Goal: Task Accomplishment & Management: Manage account settings

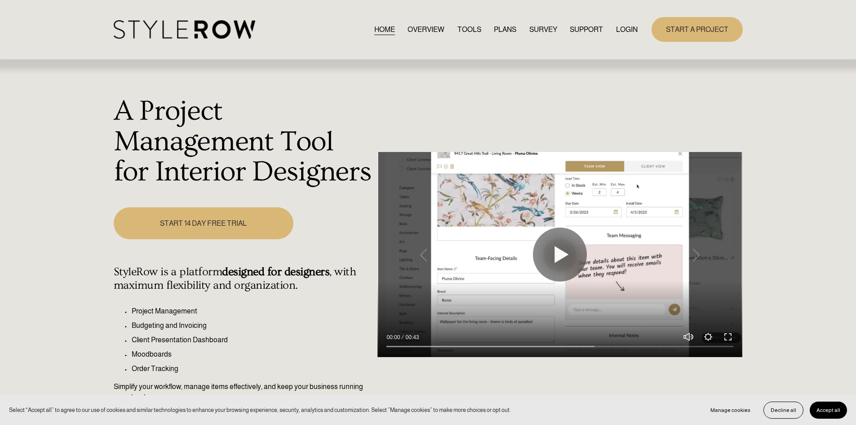
click at [621, 28] on link "LOGIN" at bounding box center [627, 29] width 22 height 12
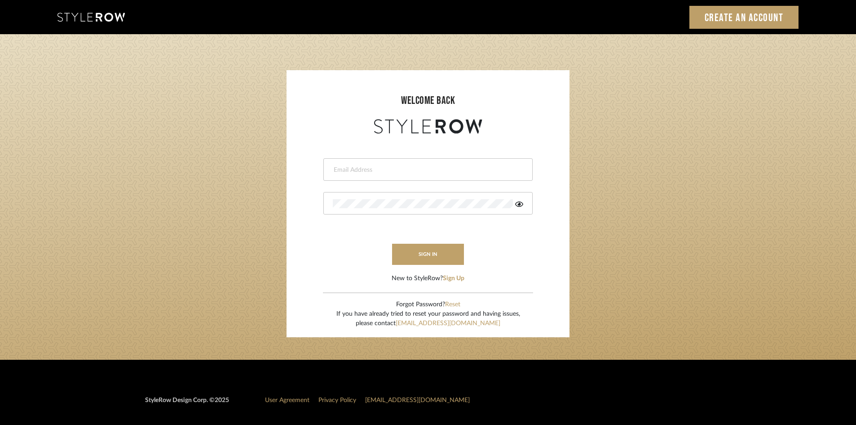
click at [383, 169] on input "email" at bounding box center [427, 169] width 188 height 9
type input "amy.tresbelleinteriors@gmail.com"
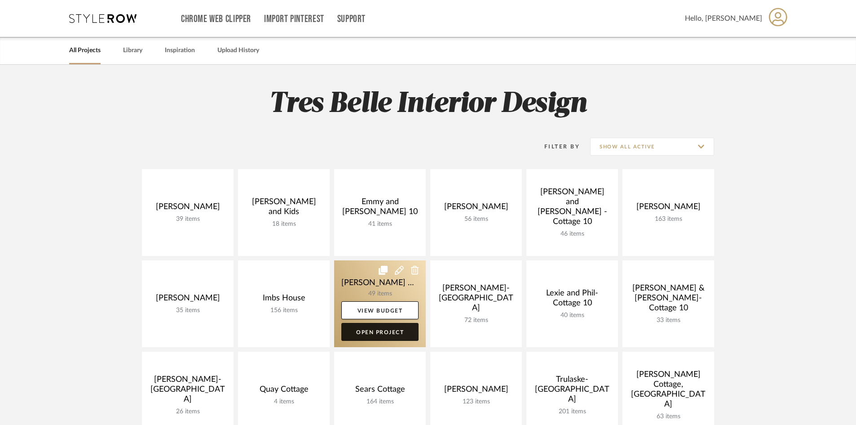
click at [387, 332] on link "Open Project" at bounding box center [379, 332] width 77 height 18
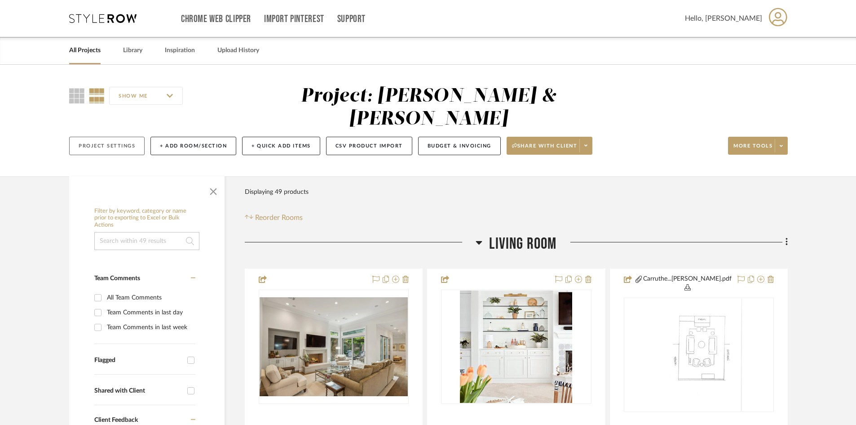
click at [113, 137] on button "Project Settings" at bounding box center [106, 146] width 75 height 18
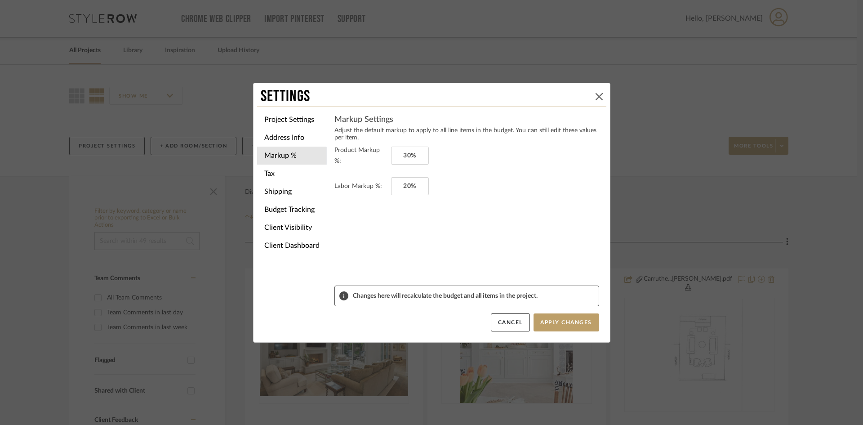
click at [595, 98] on icon at bounding box center [598, 96] width 7 height 7
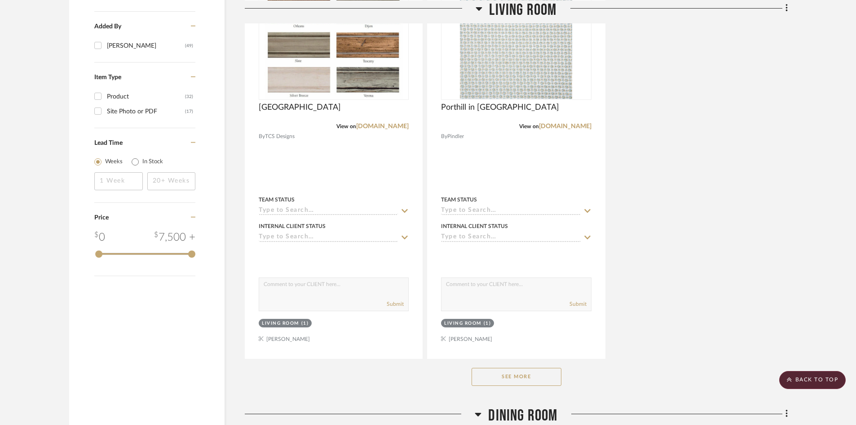
scroll to position [1213, 0]
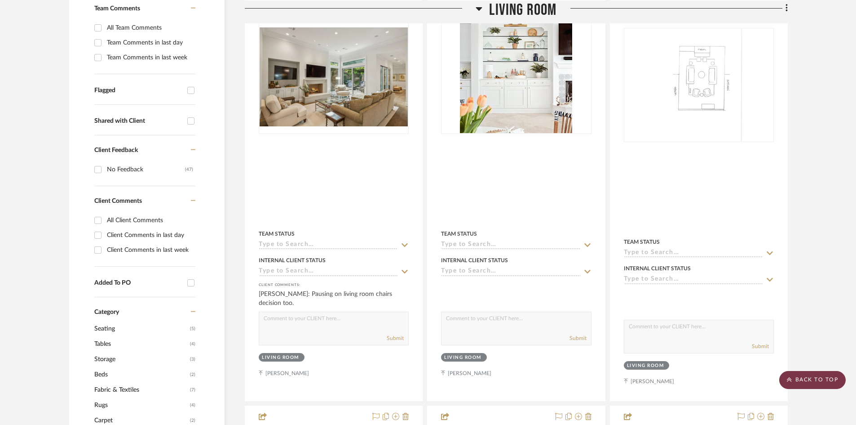
click at [818, 382] on scroll-to-top-button "BACK TO TOP" at bounding box center [813, 380] width 67 height 18
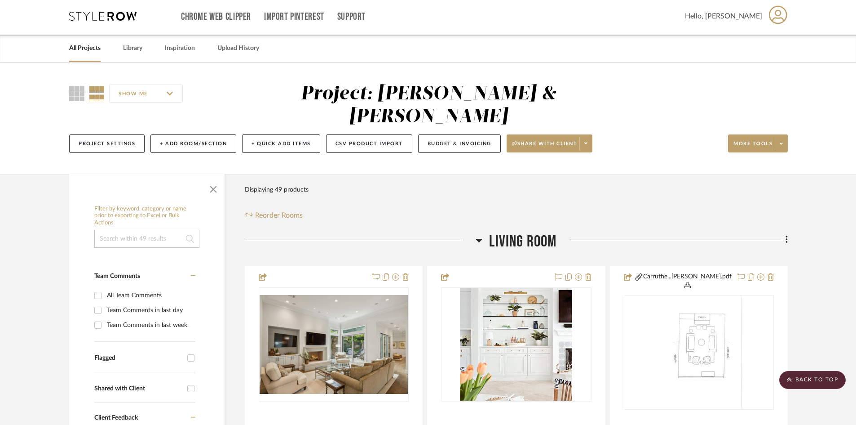
scroll to position [0, 0]
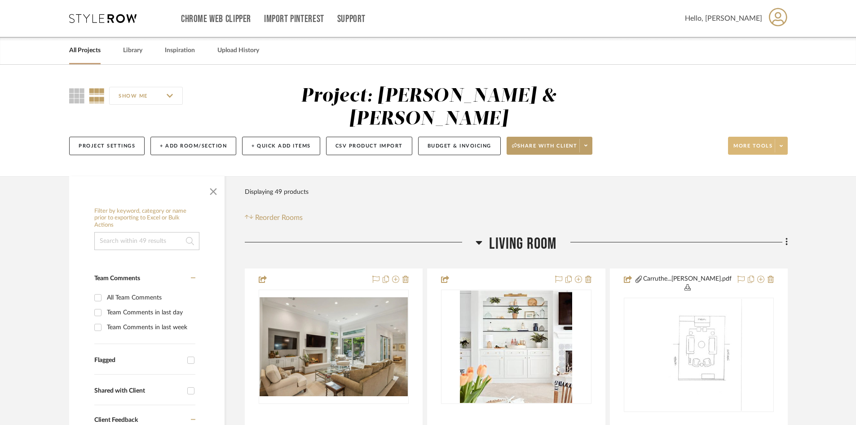
click at [765, 142] on span "More tools" at bounding box center [753, 148] width 39 height 13
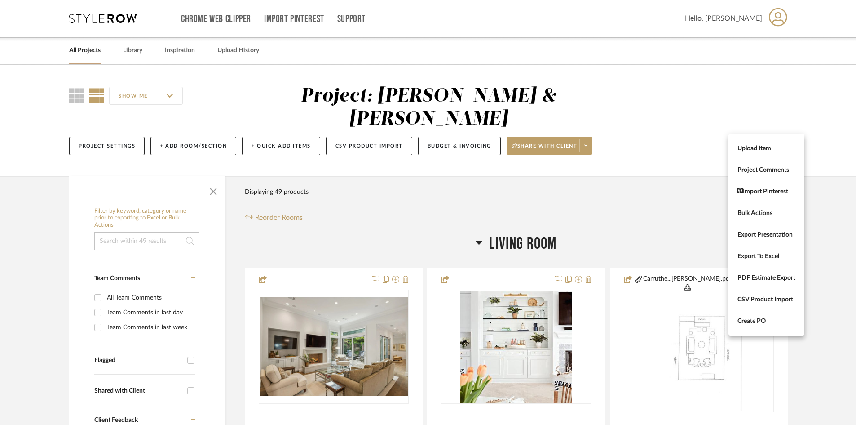
click at [677, 189] on div at bounding box center [428, 212] width 856 height 425
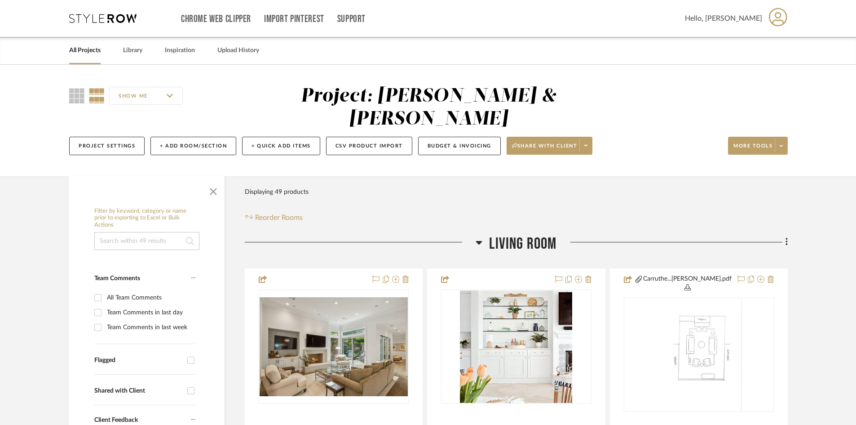
click at [82, 49] on link "All Projects" at bounding box center [84, 50] width 31 height 12
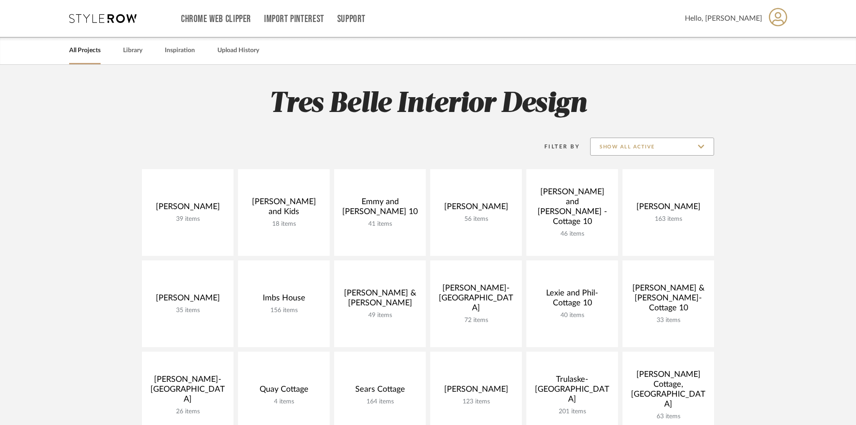
click at [696, 144] on input "Show All Active" at bounding box center [652, 146] width 124 height 18
click at [777, 191] on project-collections "Explore the Client Dashboard in Action! See how mood boards, project files, and…" at bounding box center [428, 422] width 856 height 714
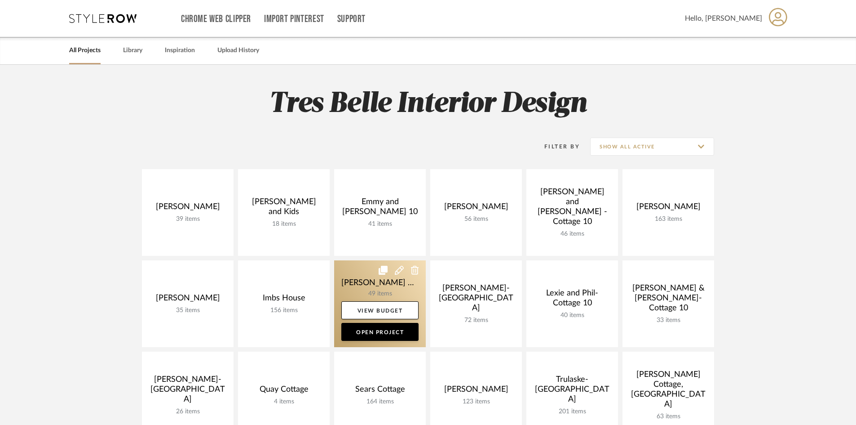
click at [401, 269] on icon at bounding box center [399, 270] width 9 height 9
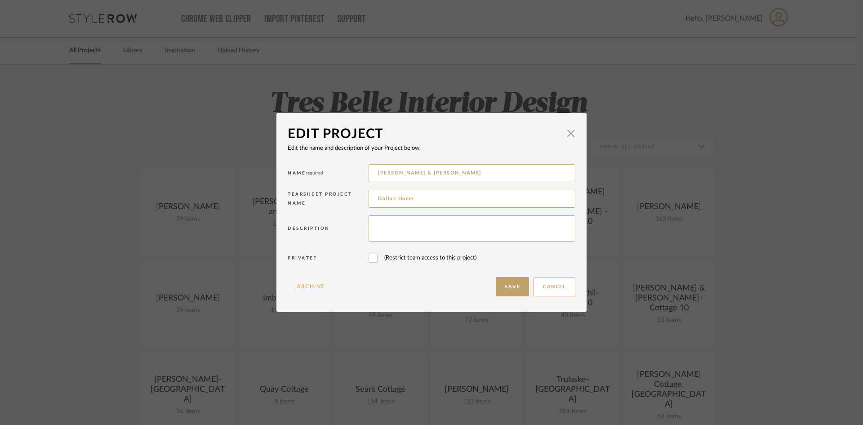
click at [308, 285] on button "Archive" at bounding box center [311, 286] width 46 height 19
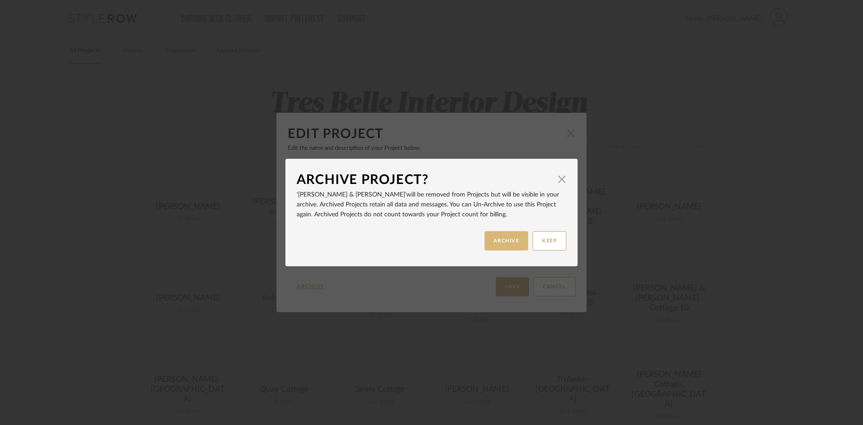
click at [498, 239] on button "ARCHIVE" at bounding box center [506, 240] width 44 height 19
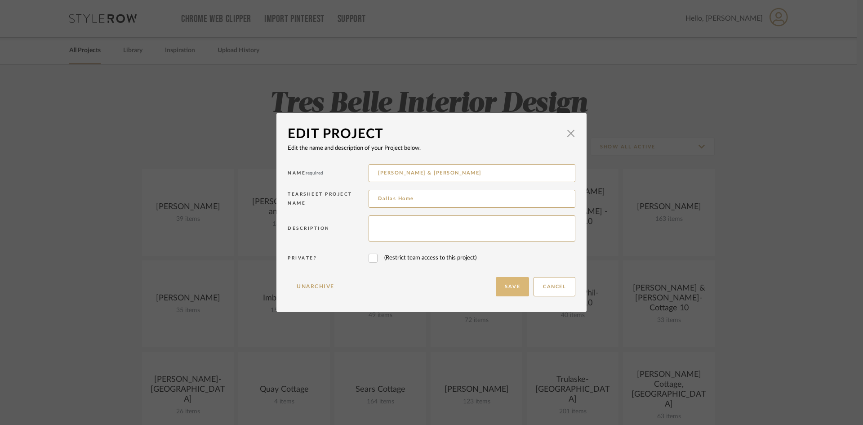
click at [512, 290] on button "Save" at bounding box center [512, 286] width 33 height 19
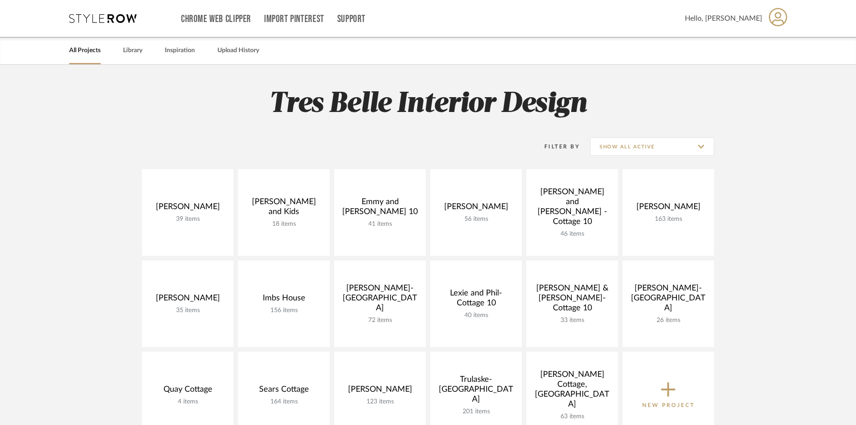
click at [752, 18] on span "Hello, [PERSON_NAME]" at bounding box center [723, 18] width 77 height 11
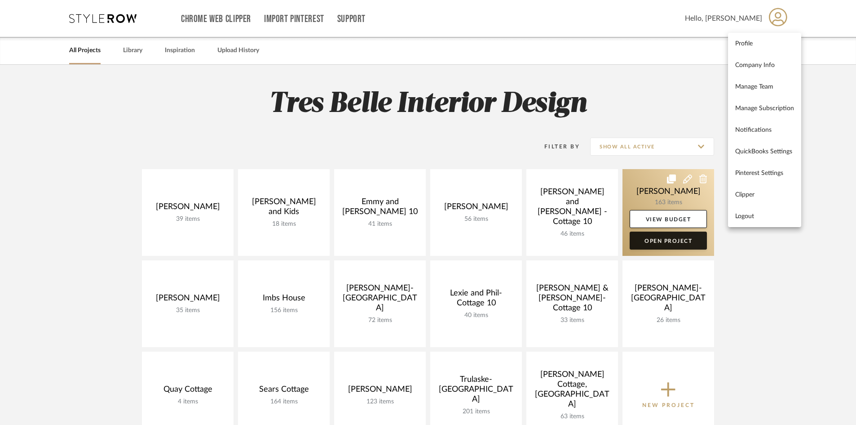
drag, startPoint x: 746, startPoint y: 216, endPoint x: 701, endPoint y: 200, distance: 48.3
click at [743, 216] on span "Logout" at bounding box center [765, 216] width 59 height 8
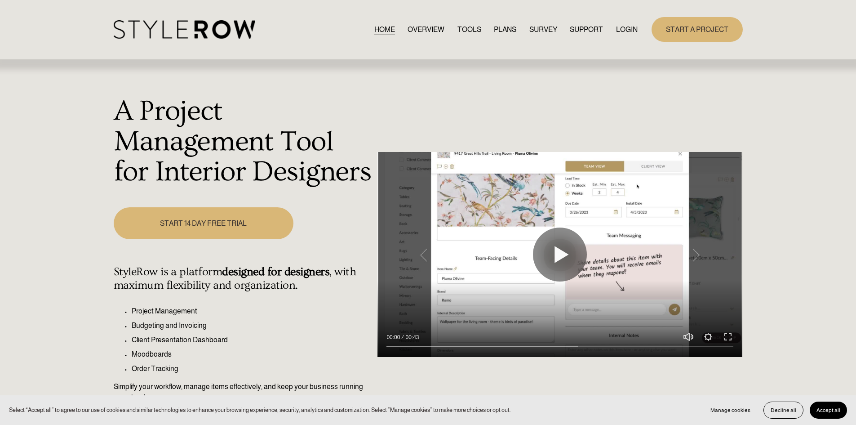
click at [624, 28] on link "LOGIN" at bounding box center [627, 29] width 22 height 12
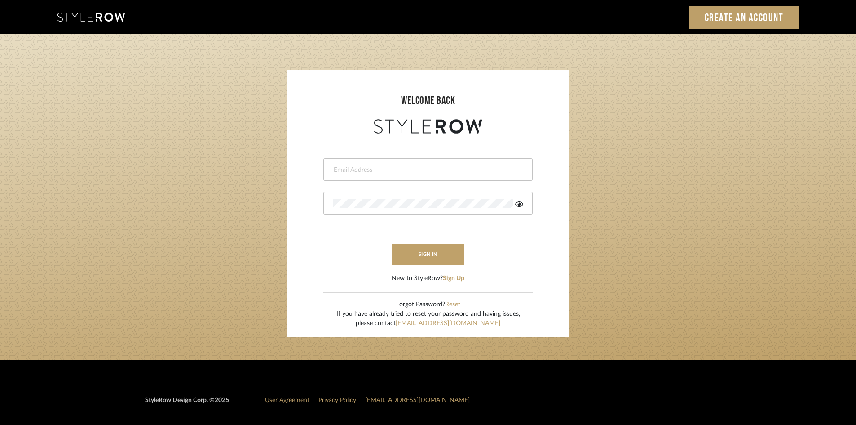
click at [402, 167] on input "email" at bounding box center [427, 169] width 188 height 9
type input "[PERSON_NAME][EMAIL_ADDRESS][DOMAIN_NAME]"
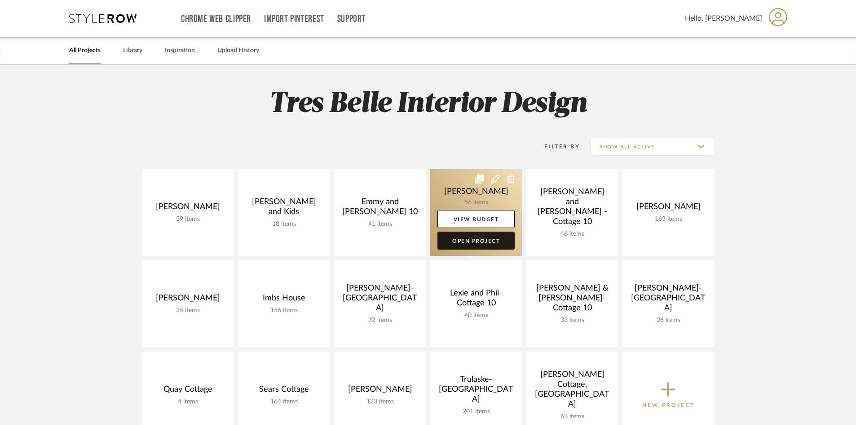
click at [488, 237] on link "Open Project" at bounding box center [476, 240] width 77 height 18
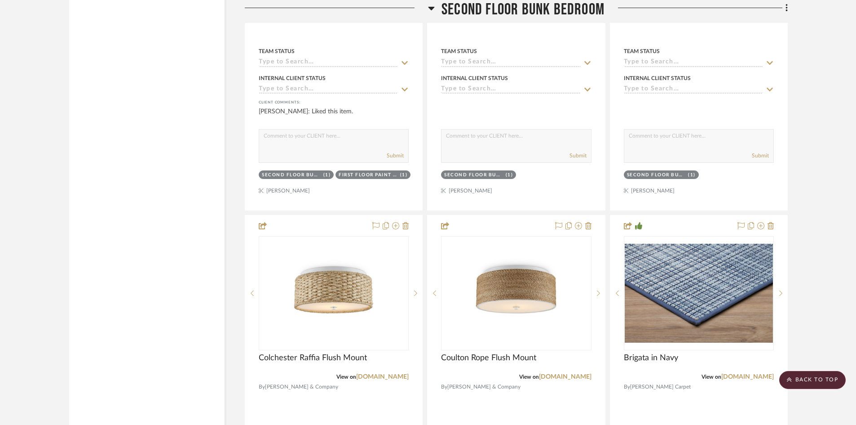
scroll to position [11907, 0]
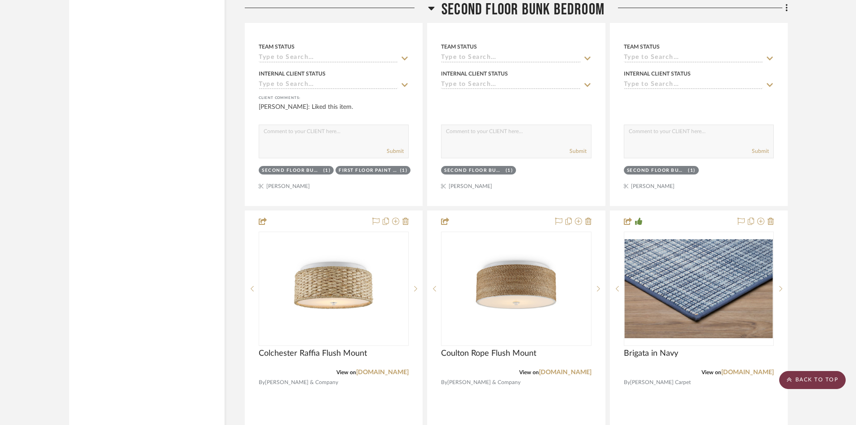
click at [815, 375] on scroll-to-top-button "BACK TO TOP" at bounding box center [813, 380] width 67 height 18
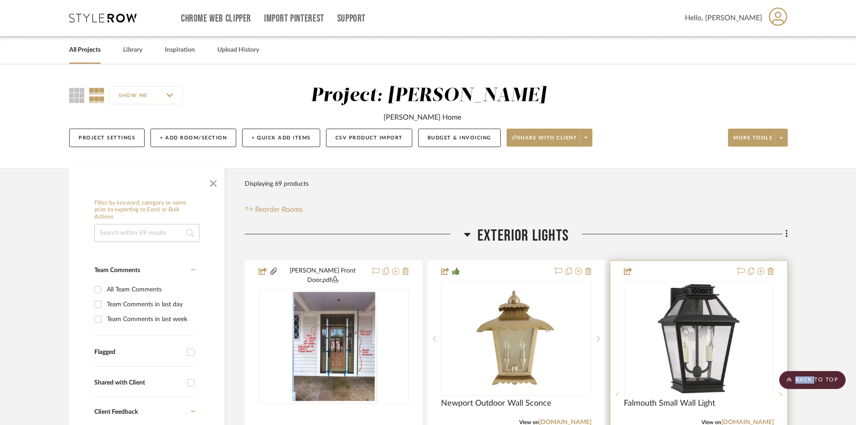
scroll to position [0, 0]
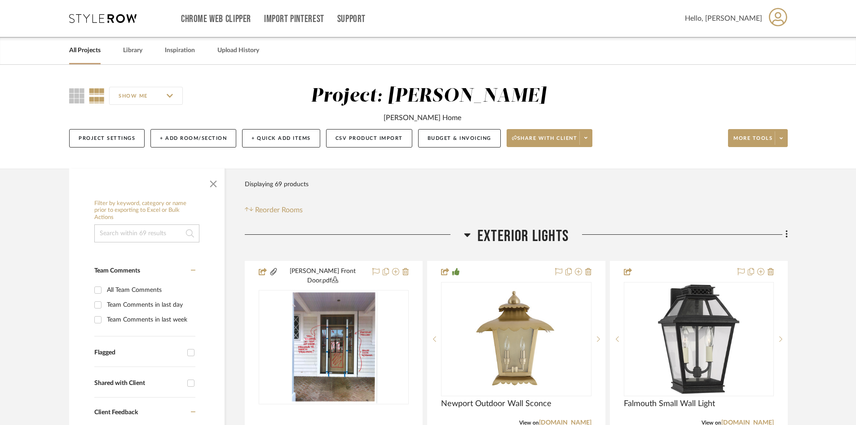
click at [777, 18] on icon at bounding box center [778, 17] width 18 height 19
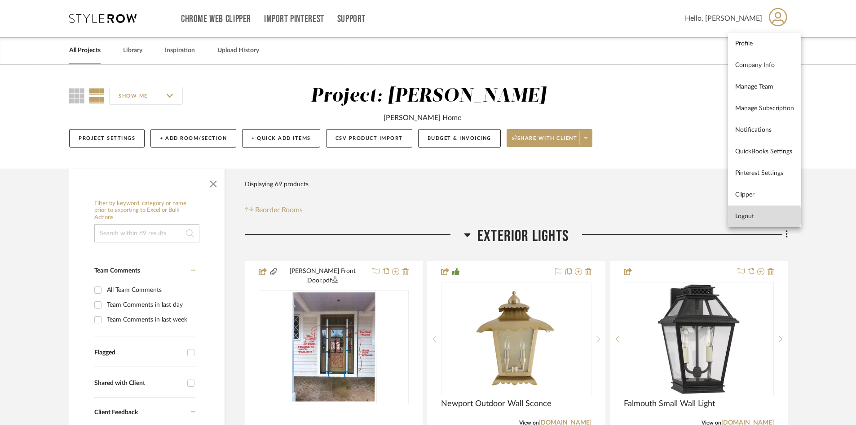
click at [744, 216] on span "Logout" at bounding box center [765, 216] width 59 height 8
